Goal: Task Accomplishment & Management: Use online tool/utility

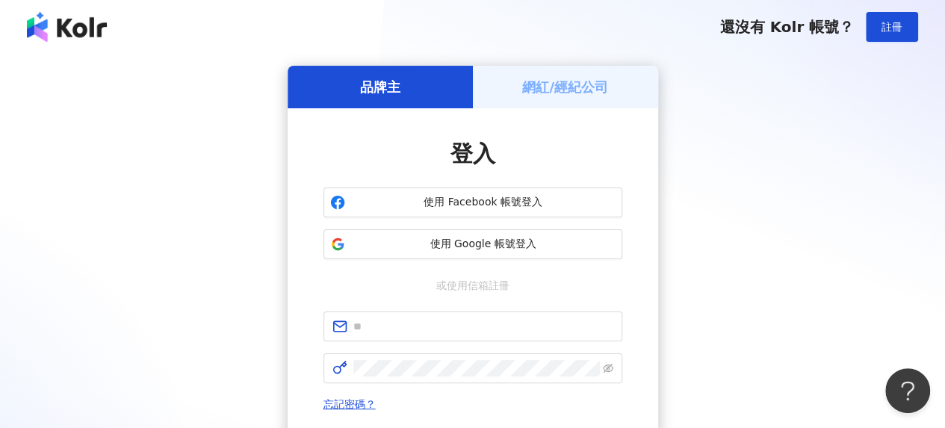
click at [565, 91] on h5 "網紅/經紀公司" at bounding box center [565, 87] width 86 height 19
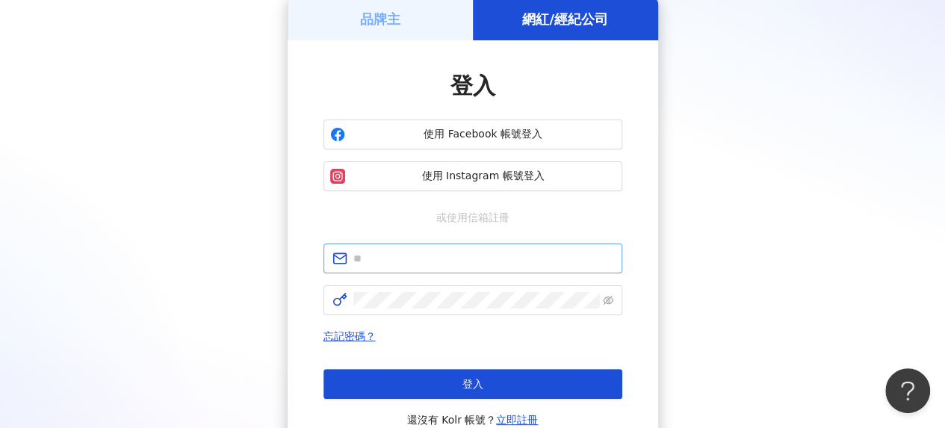
scroll to position [149, 0]
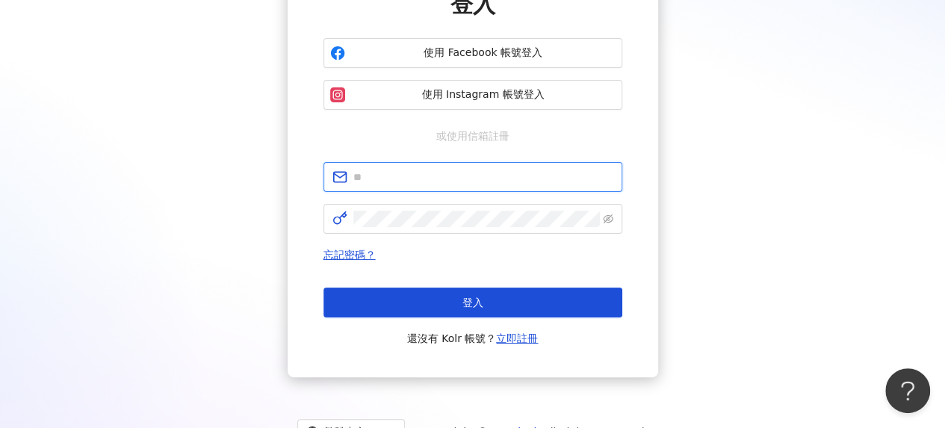
click at [429, 178] on input "text" at bounding box center [483, 177] width 260 height 16
type input "**********"
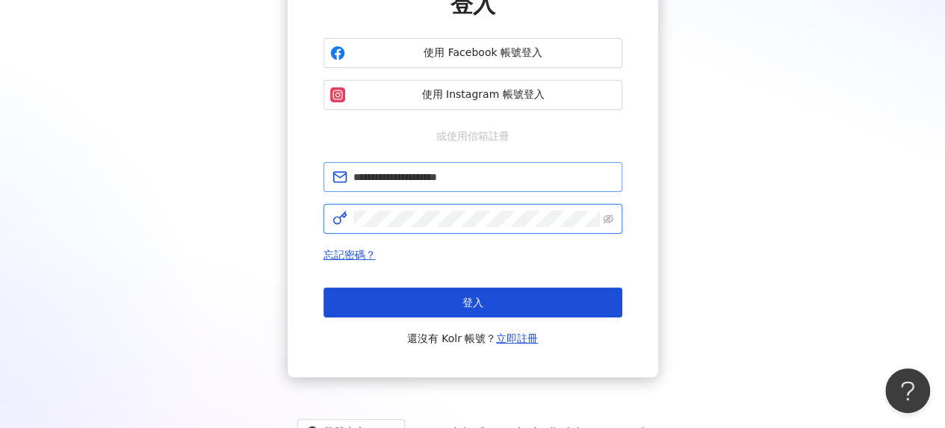
click button "登入" at bounding box center [472, 303] width 299 height 30
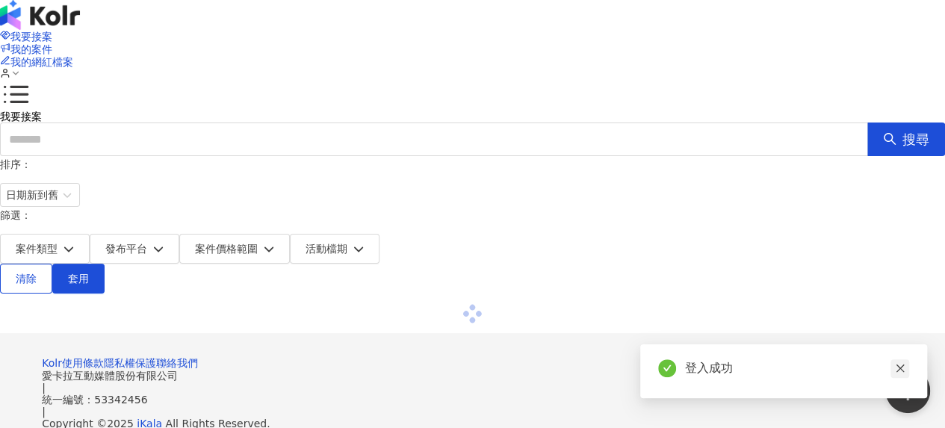
click at [900, 364] on icon "close" at bounding box center [900, 368] width 10 height 10
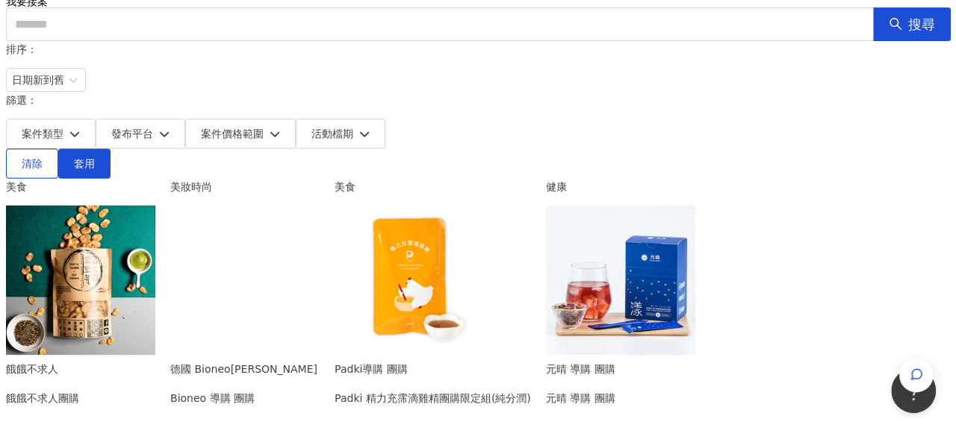
scroll to position [149, 0]
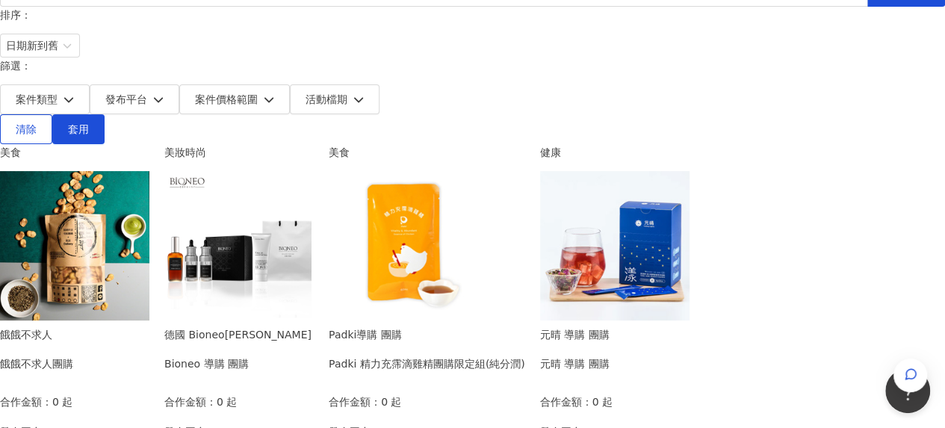
click at [525, 339] on div "Padki導購 團購 Padki 精力充霈滴雞精團購限定組(純分潤) 合作金額： 0 起 發布平台： 活動檔期：[DATE] - [DATE]" at bounding box center [427, 403] width 196 height 154
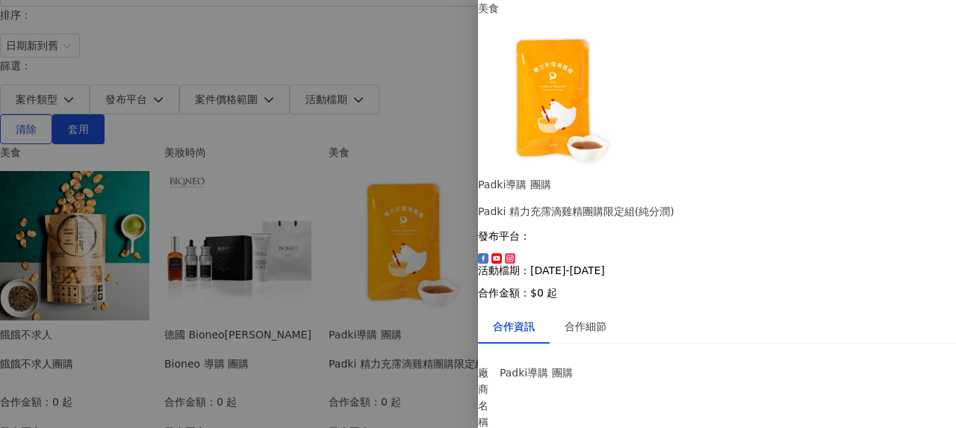
click at [382, 125] on div at bounding box center [478, 214] width 956 height 428
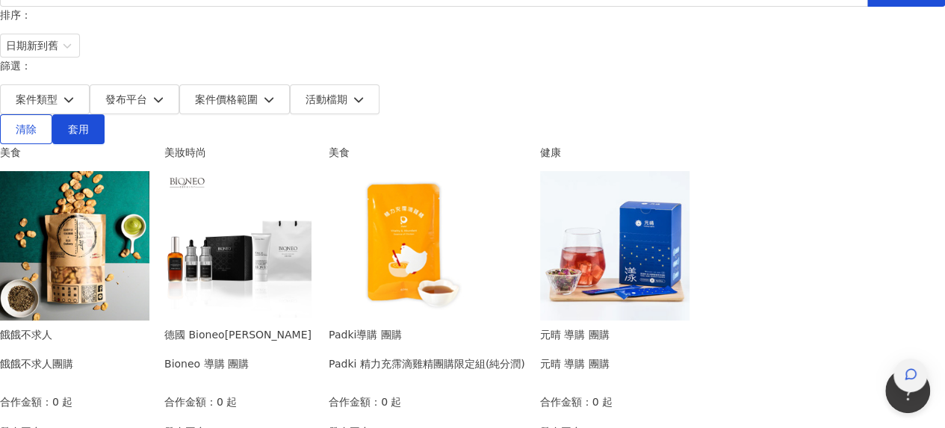
click at [920, 358] on div "button" at bounding box center [910, 375] width 34 height 34
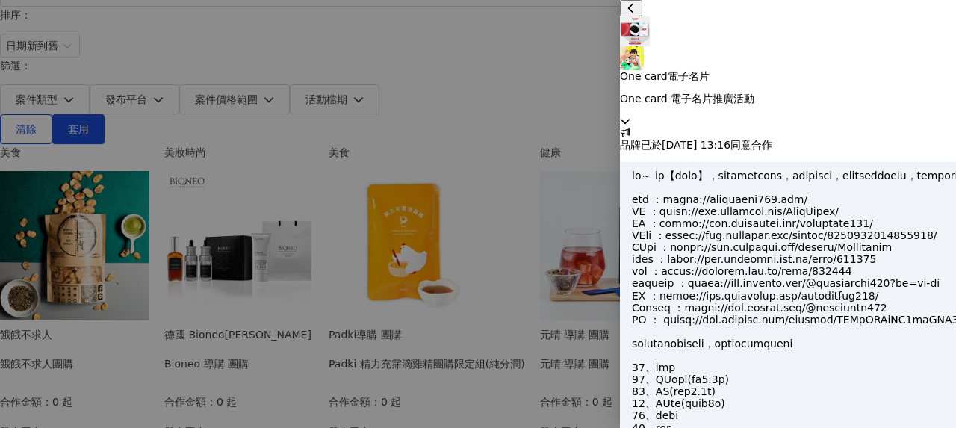
scroll to position [1576, 0]
click at [630, 119] on icon at bounding box center [625, 121] width 9 height 5
